Goal: Task Accomplishment & Management: Manage account settings

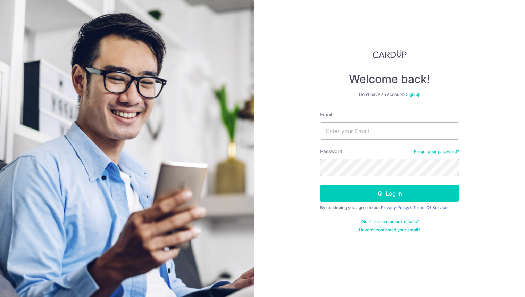
click at [361, 130] on input "Email" at bounding box center [389, 130] width 139 height 17
type input "dave.anonuevo@unstablerecords.sg"
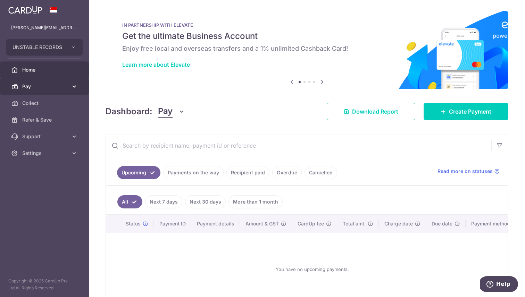
click at [28, 88] on span "Pay" at bounding box center [45, 86] width 46 height 7
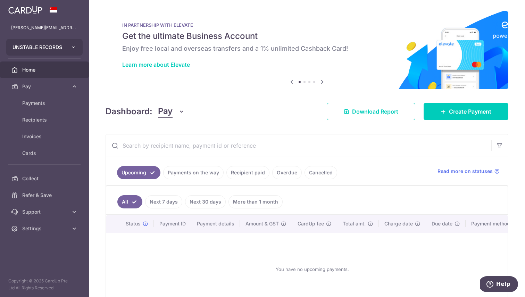
click at [68, 49] on button "UNSTABLE RECORDS" at bounding box center [44, 47] width 76 height 17
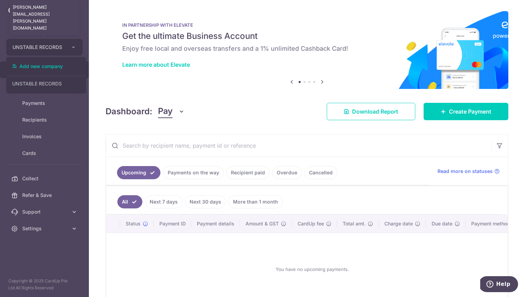
click at [52, 26] on p "dave.anonuevo@unstablerecords.sg" at bounding box center [44, 27] width 67 height 7
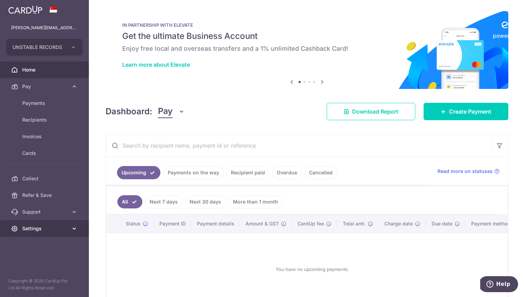
click at [54, 228] on span "Settings" at bounding box center [45, 228] width 46 height 7
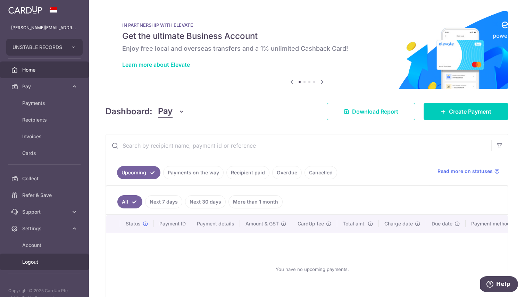
click at [39, 262] on span "Logout" at bounding box center [45, 262] width 46 height 7
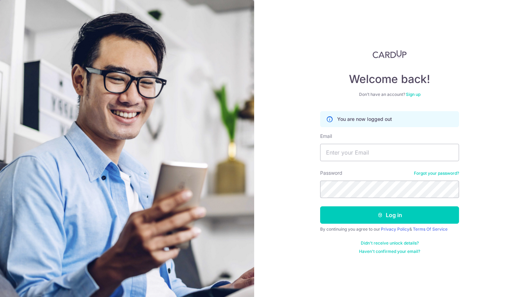
click at [325, 166] on form "You are now logged out Email Password Forgot your password? Log in By continuin…" at bounding box center [389, 182] width 139 height 143
click at [349, 154] on input "Email" at bounding box center [389, 152] width 139 height 17
type input "[EMAIL_ADDRESS][DOMAIN_NAME]"
